Goal: Find specific page/section: Find specific page/section

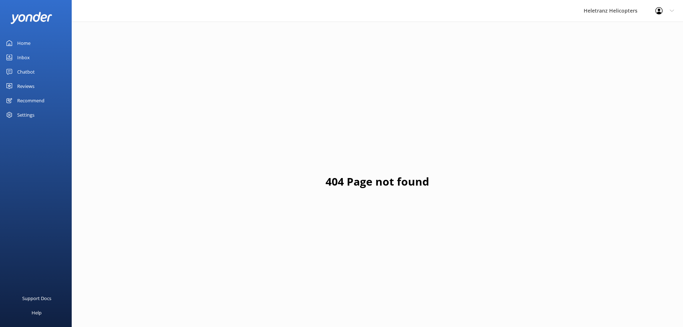
click at [34, 86] on div "Reviews" at bounding box center [25, 86] width 17 height 14
